Goal: Information Seeking & Learning: Learn about a topic

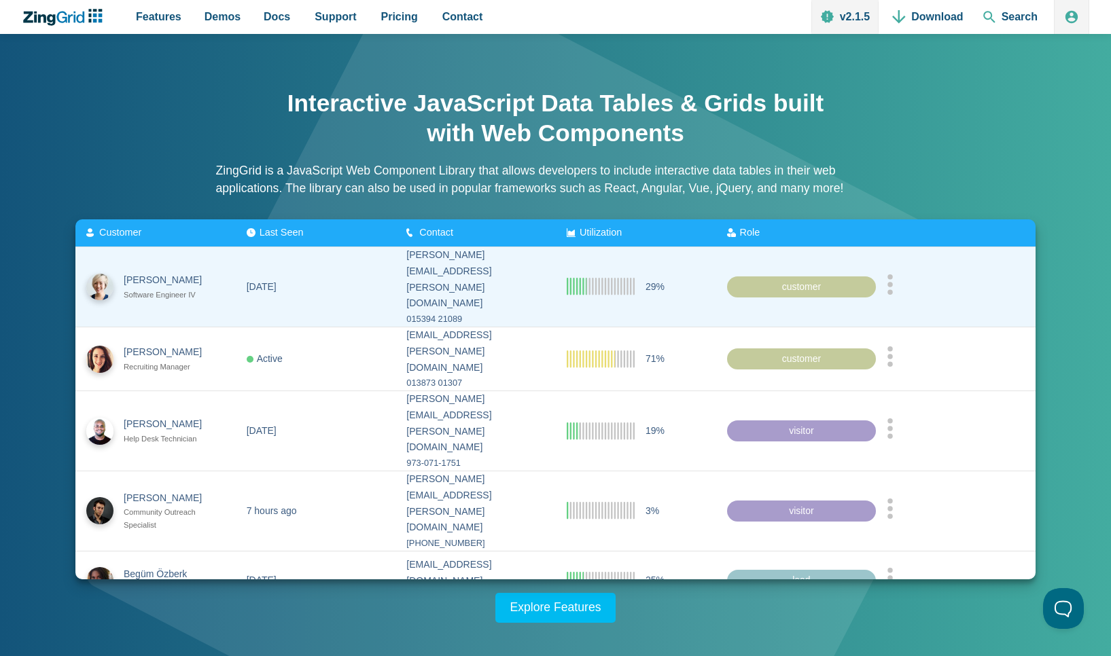
click at [892, 278] on icon "App Content" at bounding box center [889, 284] width 7 height 20
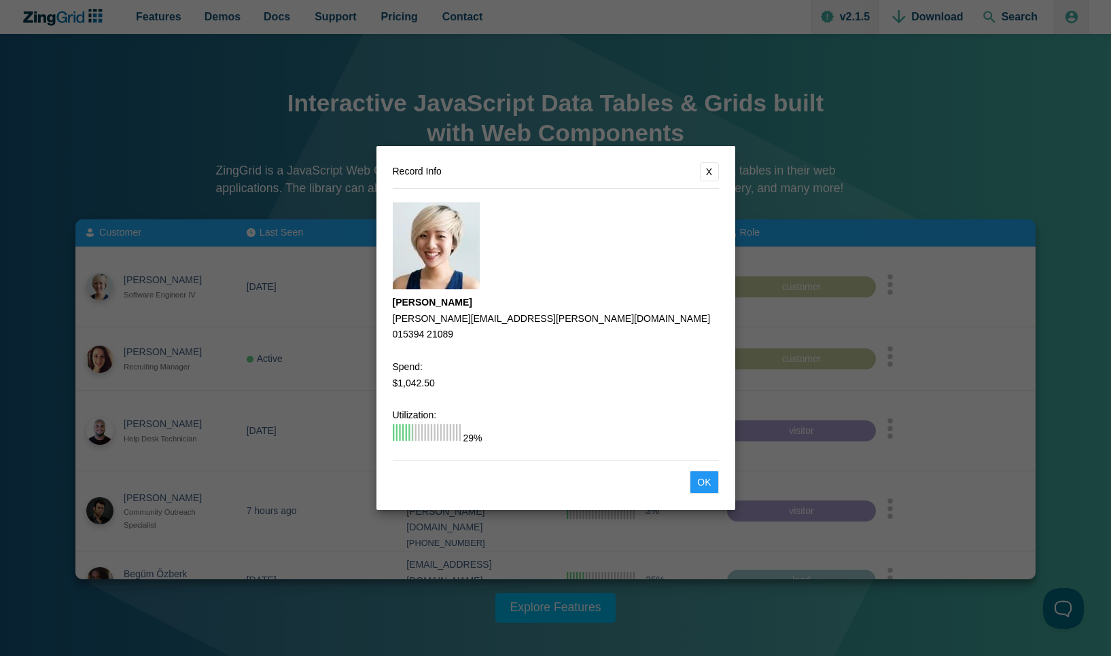
click at [711, 170] on button "X" at bounding box center [709, 171] width 19 height 19
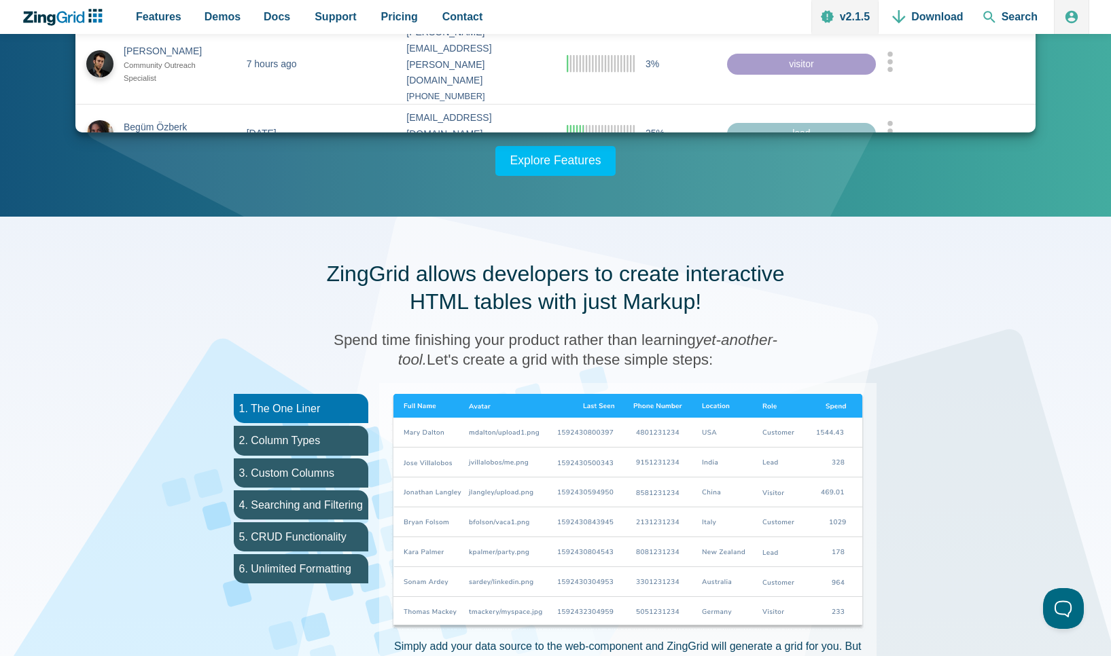
scroll to position [448, 0]
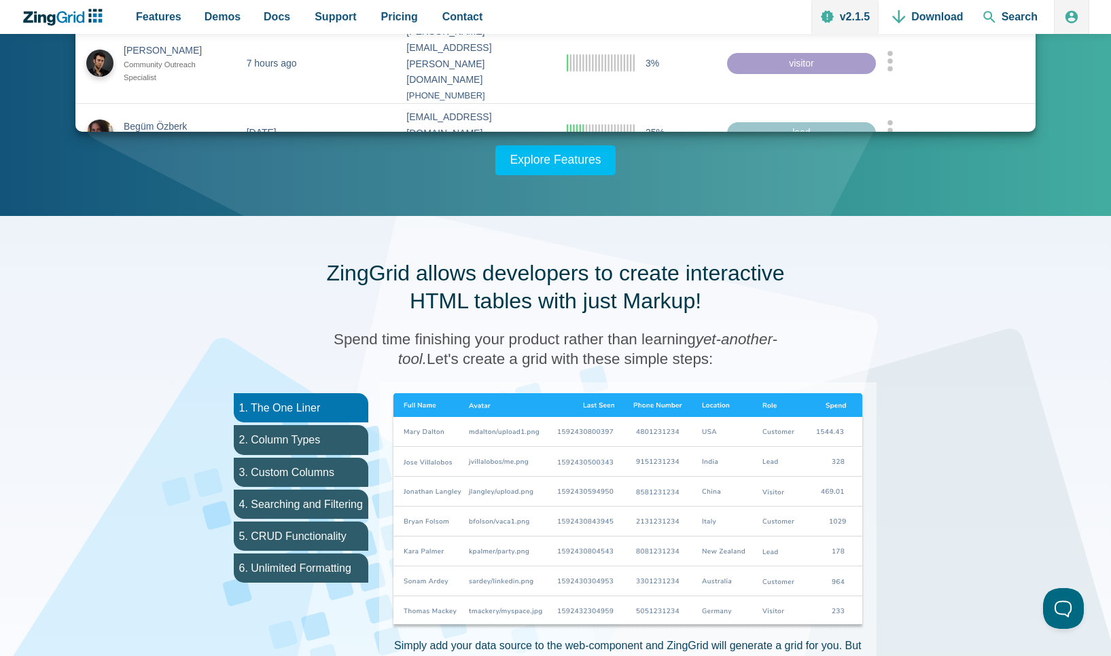
click at [501, 435] on img "App Content" at bounding box center [627, 512] width 475 height 238
click at [321, 424] on ul "1. The One Liner 2. Column Types 3. Custom Columns 4. Searching and Filtering 5…" at bounding box center [301, 572] width 156 height 381
click at [321, 428] on li "2. Column Types" at bounding box center [301, 439] width 134 height 29
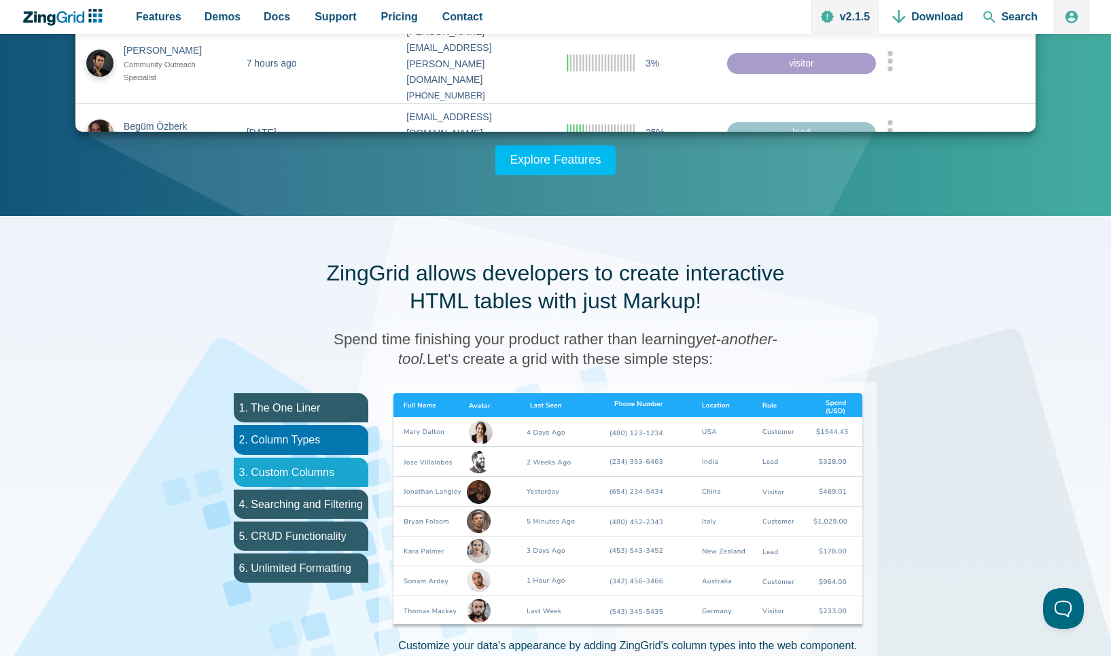
click at [306, 472] on li "3. Custom Columns" at bounding box center [301, 472] width 134 height 29
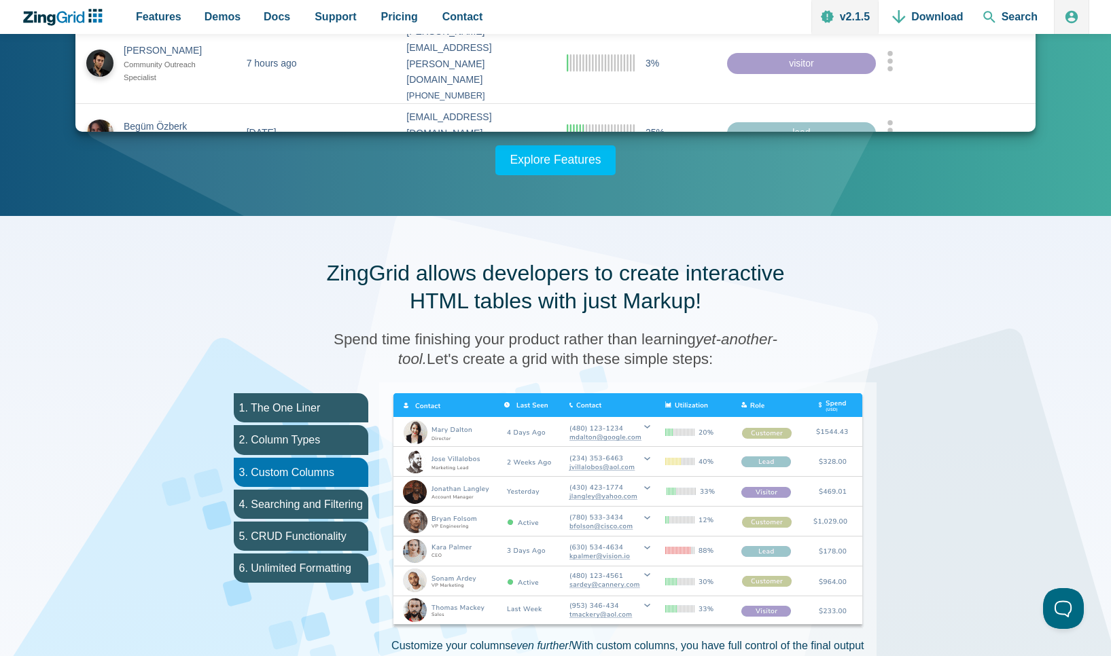
click at [647, 427] on img "App Content" at bounding box center [627, 512] width 475 height 238
click at [648, 425] on img "App Content" at bounding box center [627, 512] width 475 height 238
click at [314, 495] on li "4. Searching and Filtering" at bounding box center [301, 504] width 134 height 29
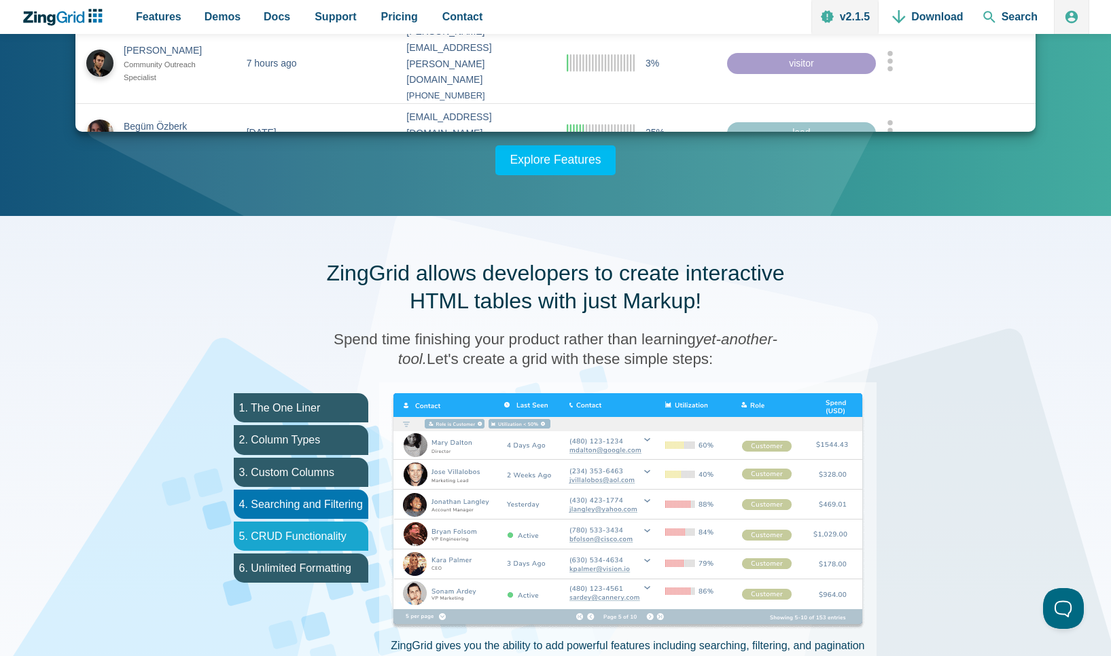
click at [325, 531] on li "5. CRUD Functionality" at bounding box center [301, 536] width 134 height 29
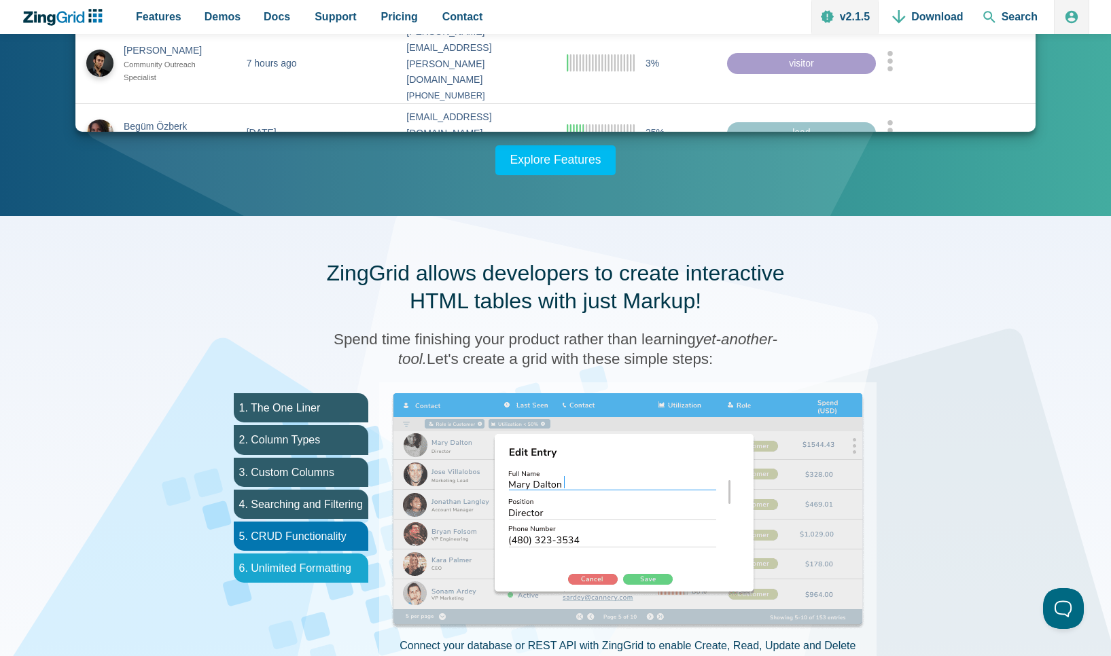
click at [313, 574] on li "6. Unlimited Formatting" at bounding box center [301, 568] width 134 height 29
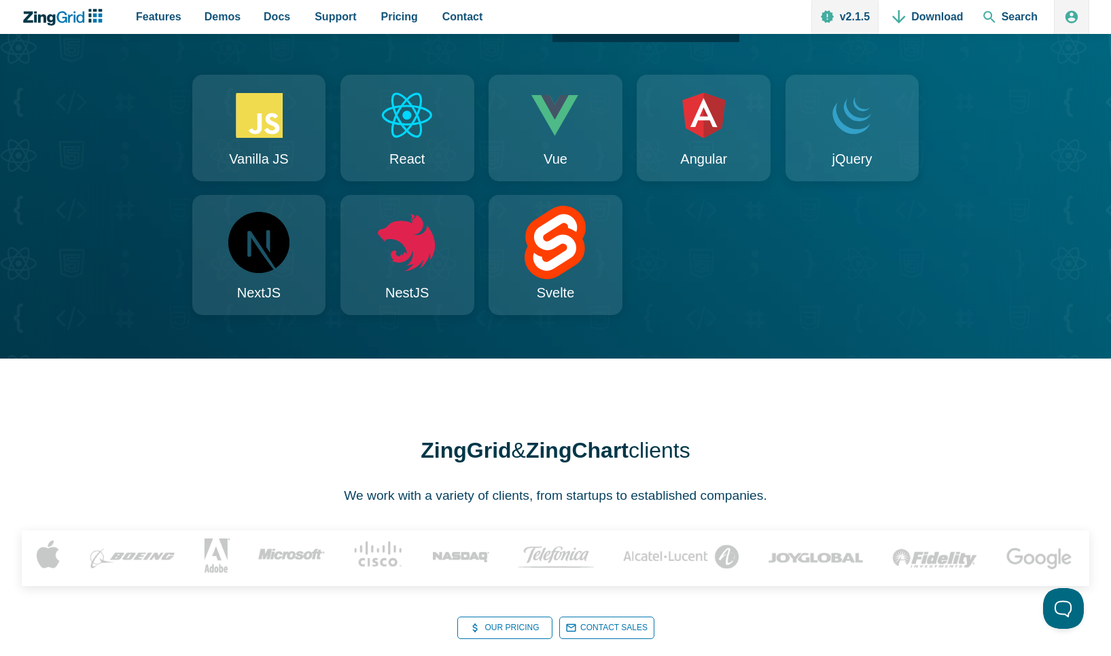
scroll to position [1358, 0]
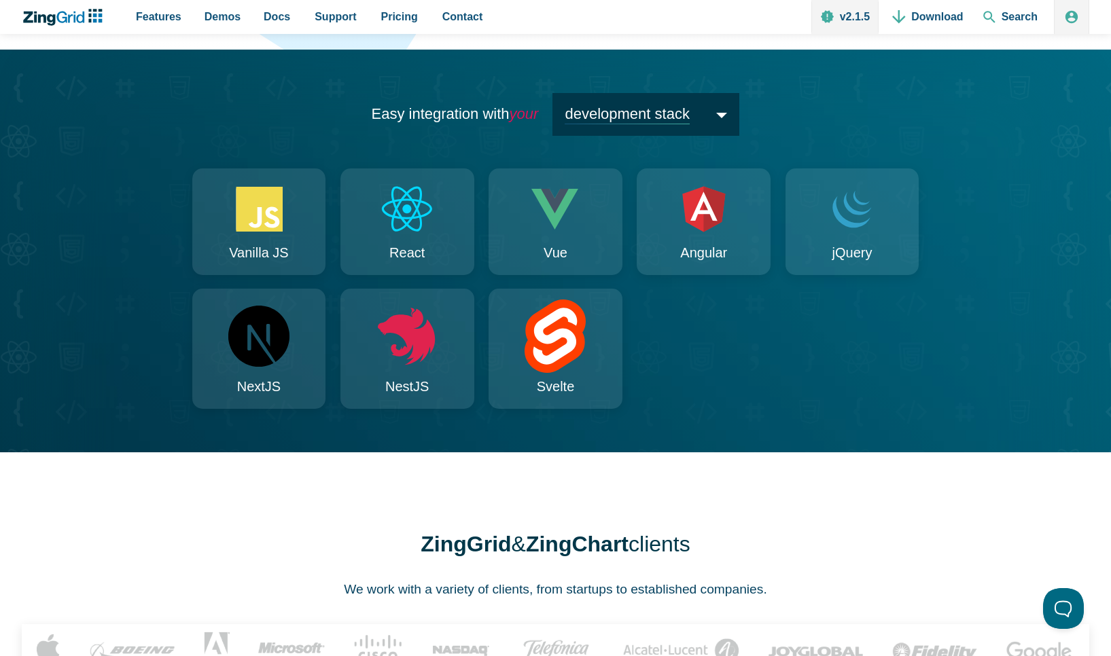
click at [623, 136] on span "development stack" at bounding box center [645, 114] width 187 height 43
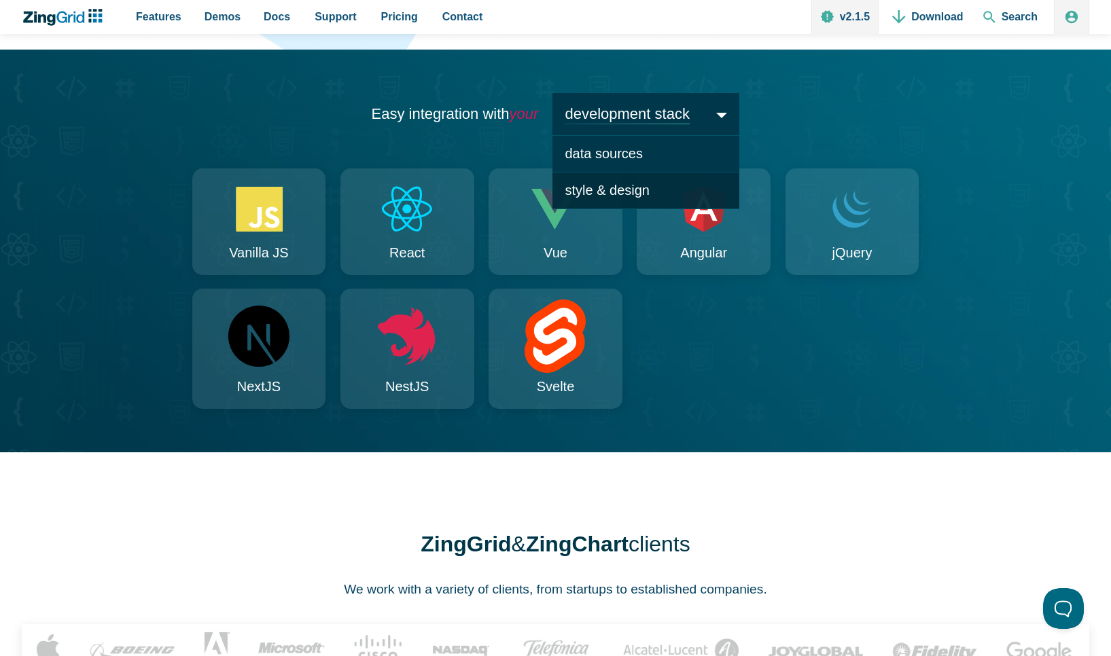
click at [594, 209] on span "style & design" at bounding box center [645, 191] width 187 height 37
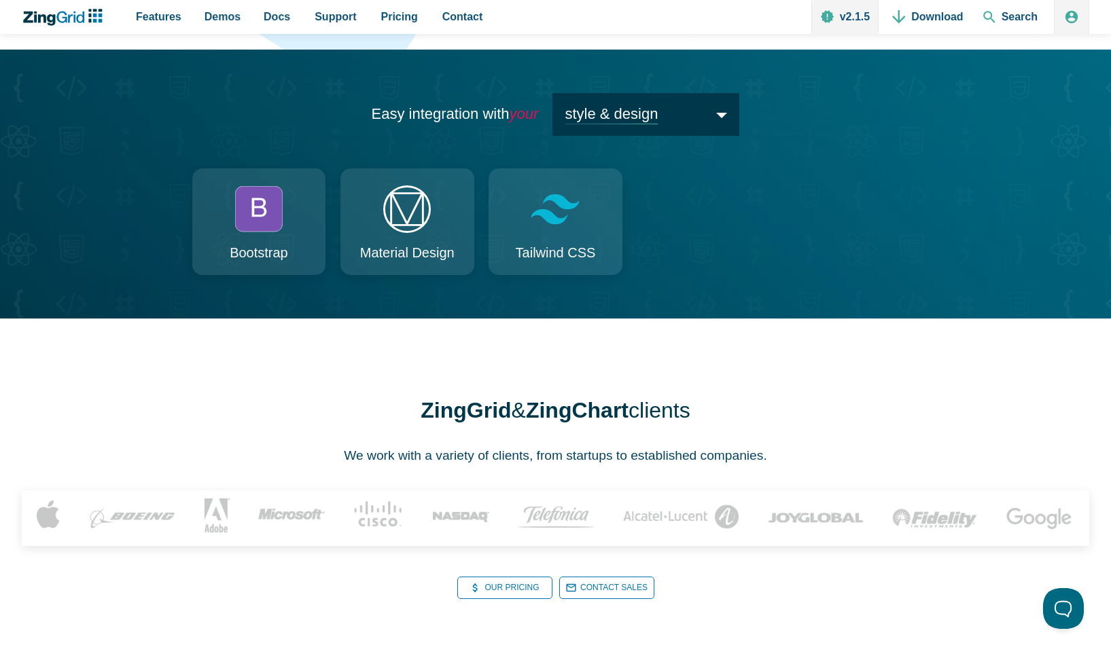
click at [604, 136] on span "style & design" at bounding box center [645, 114] width 187 height 43
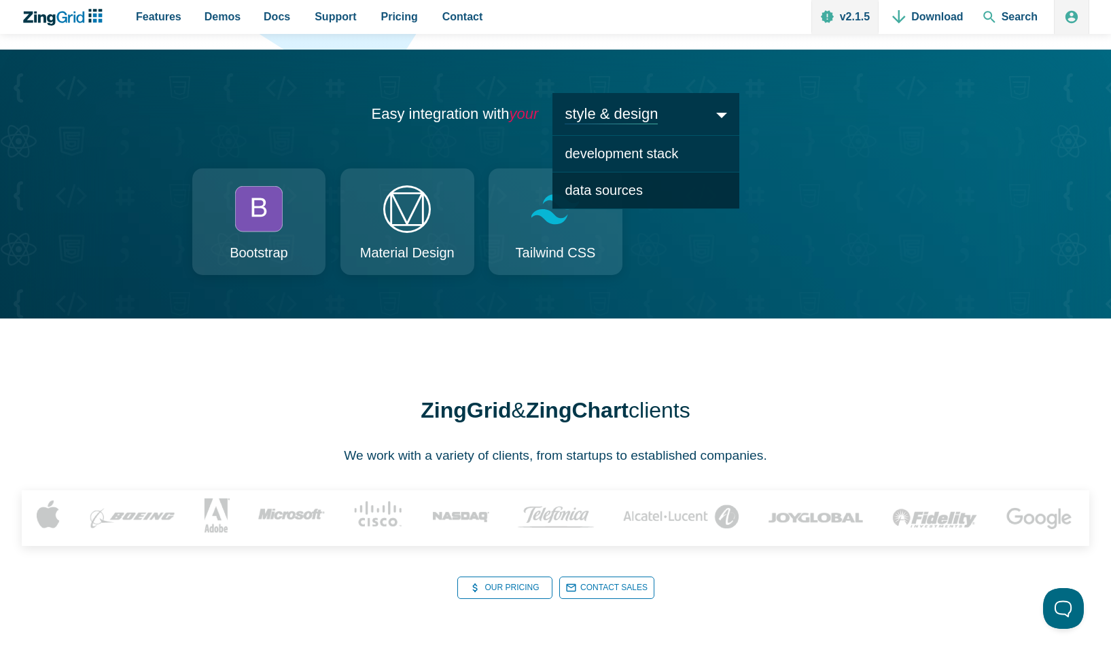
click at [609, 209] on span "data sources" at bounding box center [645, 191] width 187 height 37
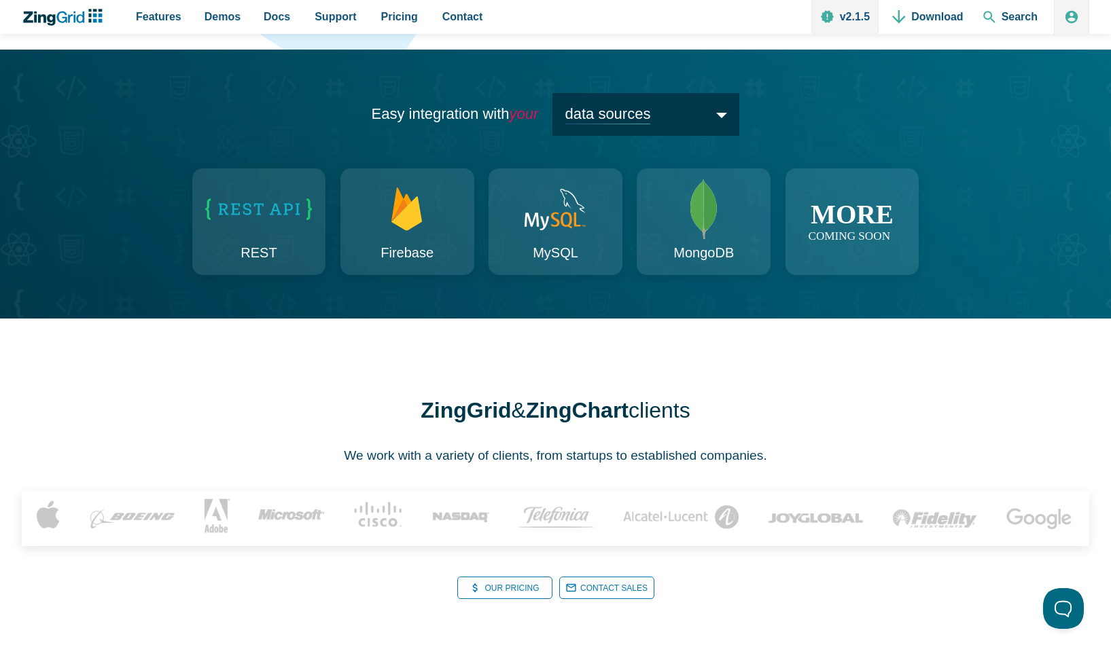
click at [621, 136] on span "data sources" at bounding box center [645, 114] width 187 height 43
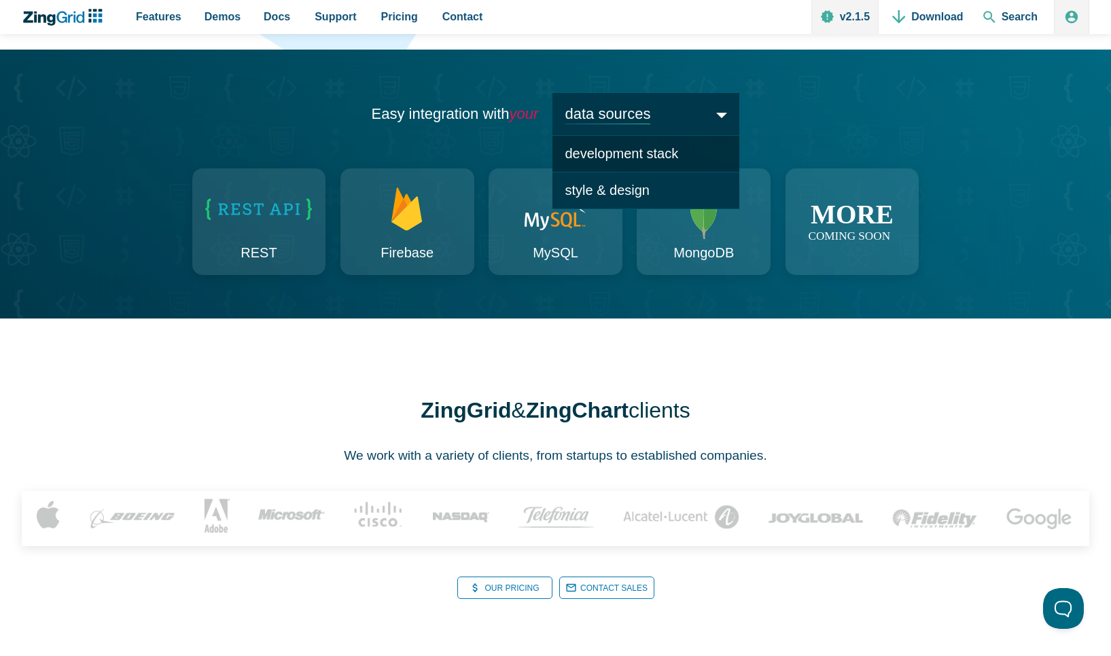
click at [619, 173] on span "development stack" at bounding box center [645, 153] width 187 height 37
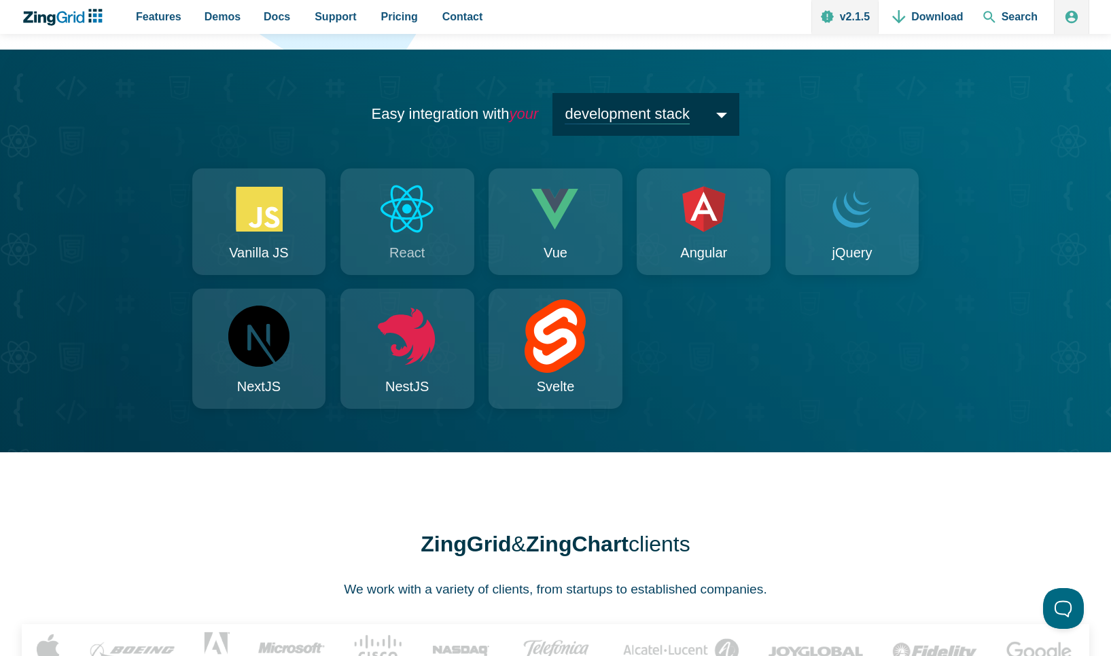
click at [393, 237] on icon "App Content" at bounding box center [407, 209] width 65 height 56
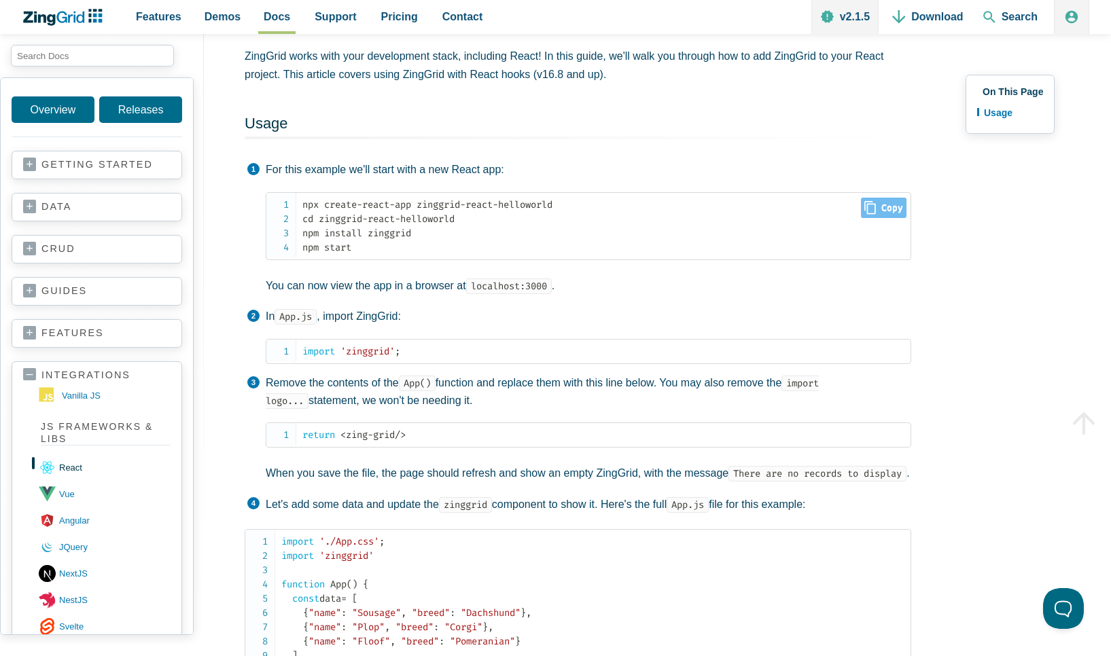
scroll to position [304, 0]
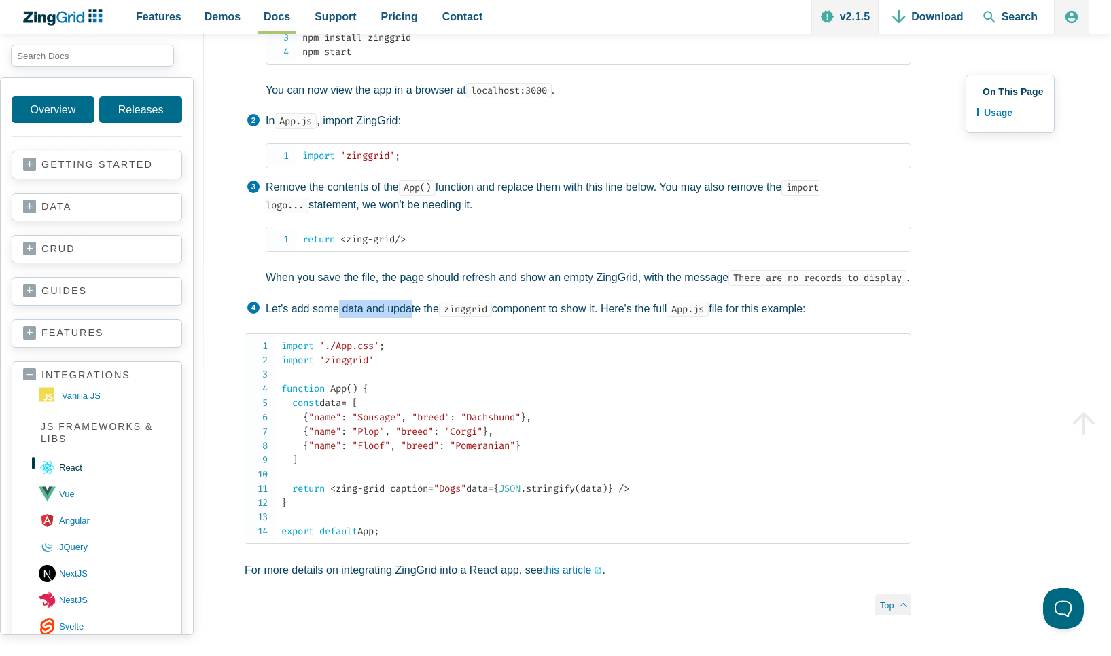
drag, startPoint x: 370, startPoint y: 319, endPoint x: 418, endPoint y: 319, distance: 47.5
click at [413, 318] on p "Let's add some data and update the zinggrid component to show it. Here's the fu…" at bounding box center [588, 309] width 645 height 18
click at [420, 318] on p "Let's add some data and update the zinggrid component to show it. Here's the fu…" at bounding box center [588, 309] width 645 height 18
drag, startPoint x: 552, startPoint y: 323, endPoint x: 630, endPoint y: 325, distance: 78.1
click at [605, 318] on p "Let's add some data and update the zinggrid component to show it. Here's the fu…" at bounding box center [588, 309] width 645 height 18
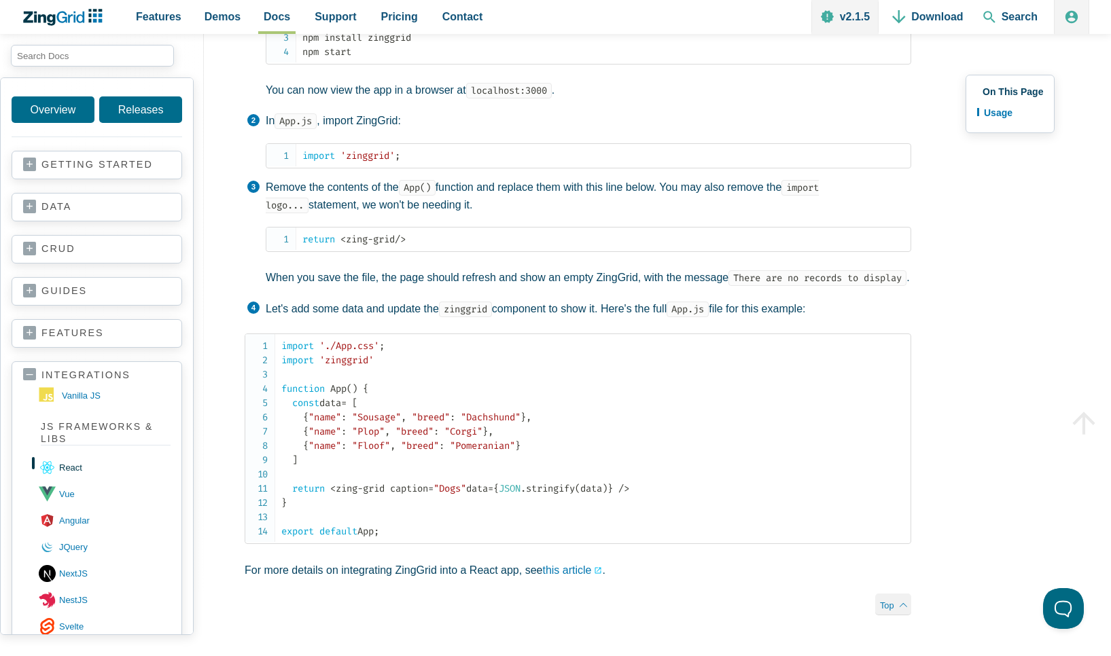
click at [634, 318] on p "Let's add some data and update the zinggrid component to show it. Here's the fu…" at bounding box center [588, 309] width 645 height 18
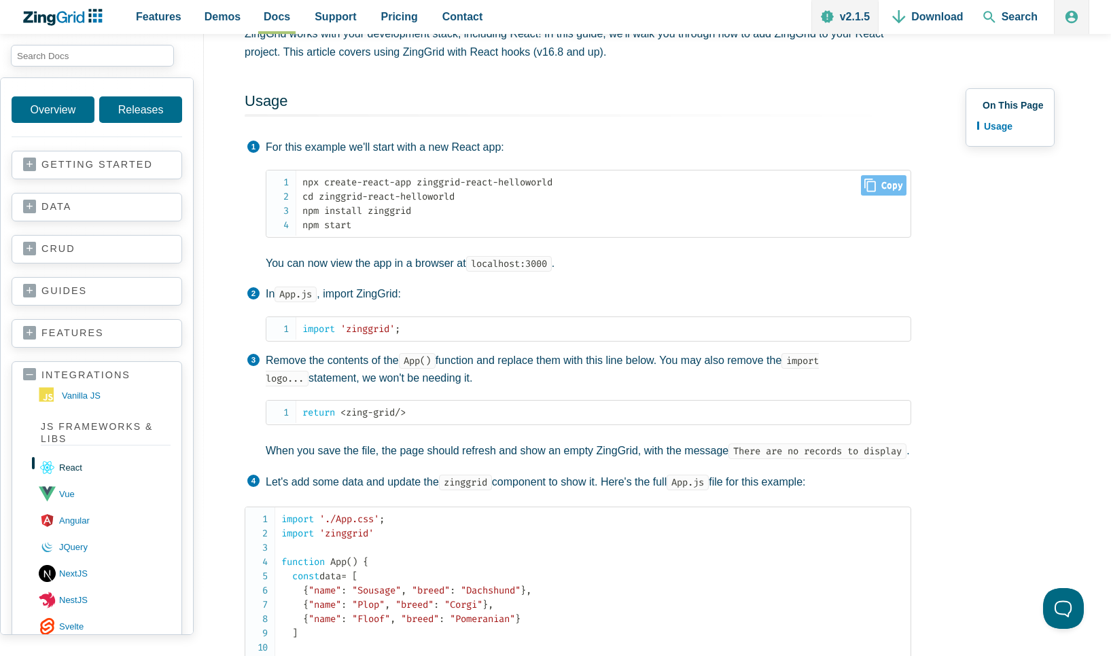
scroll to position [0, 0]
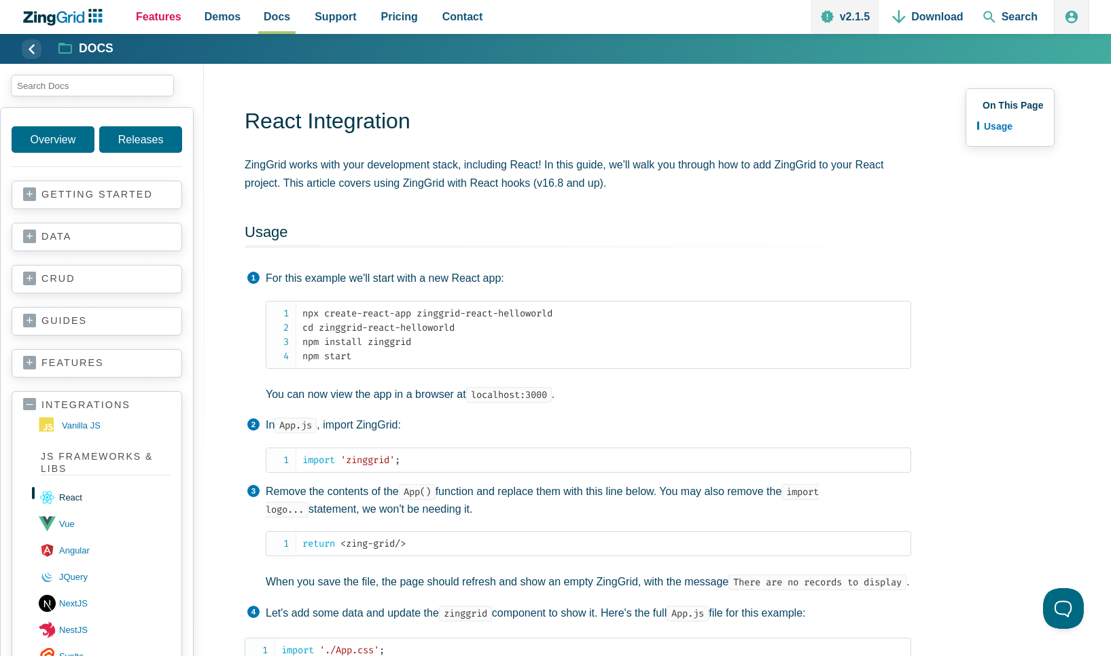
click at [161, 14] on span "Features" at bounding box center [159, 16] width 46 height 18
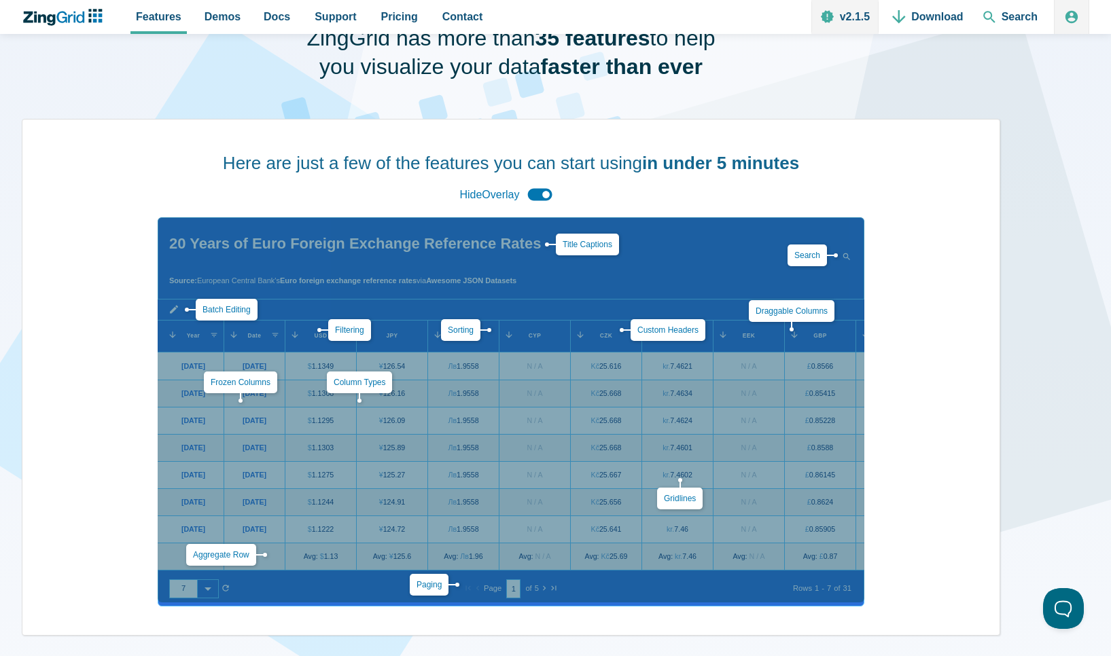
scroll to position [109, 0]
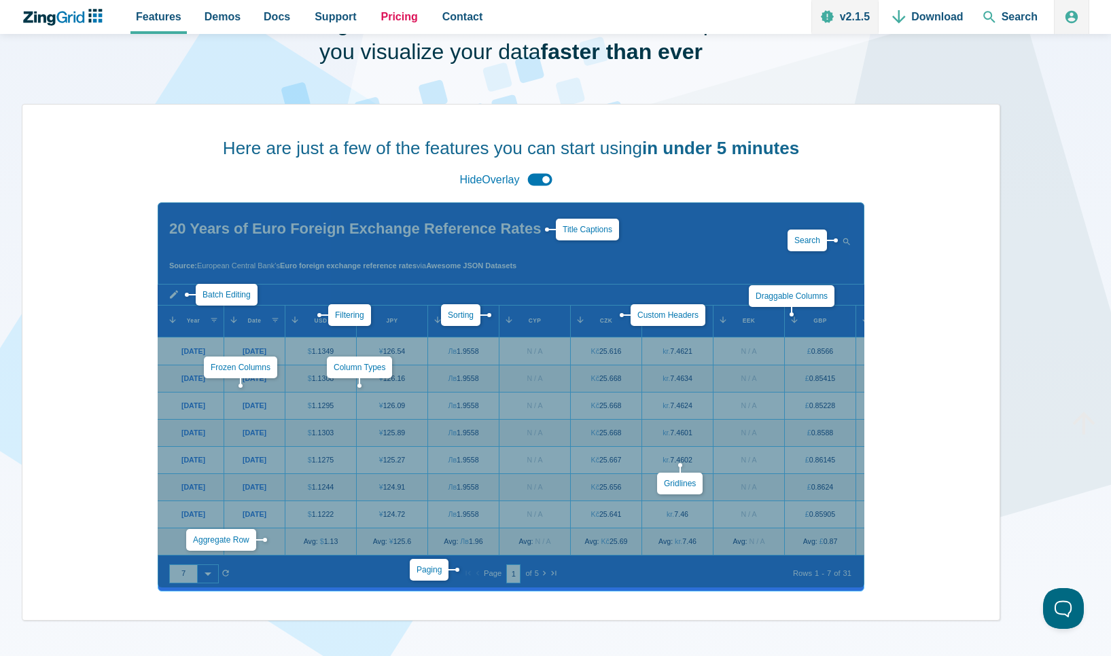
click at [391, 11] on span "Pricing" at bounding box center [399, 16] width 37 height 18
